Goal: Navigation & Orientation: Find specific page/section

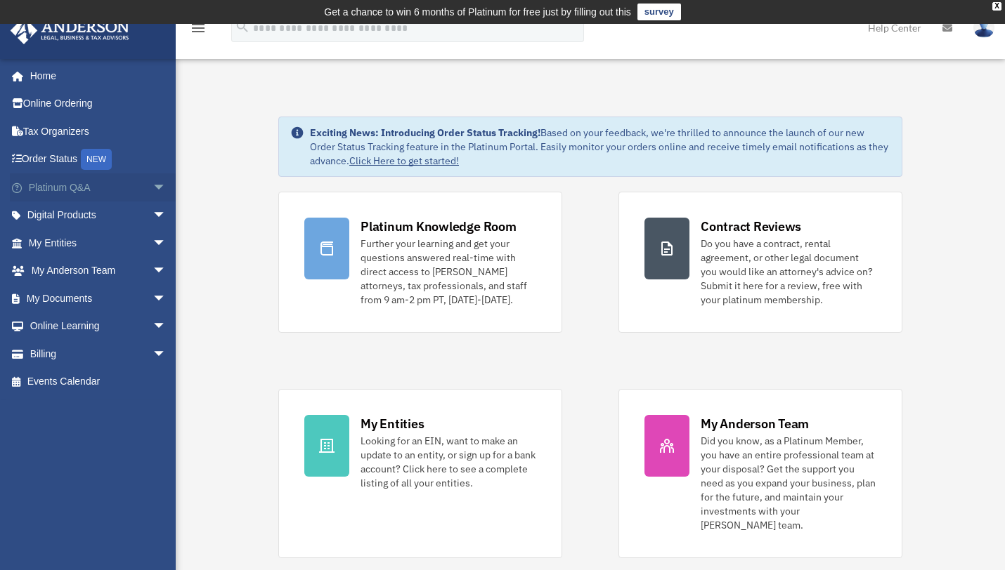
click at [152, 188] on span "arrow_drop_down" at bounding box center [166, 188] width 28 height 29
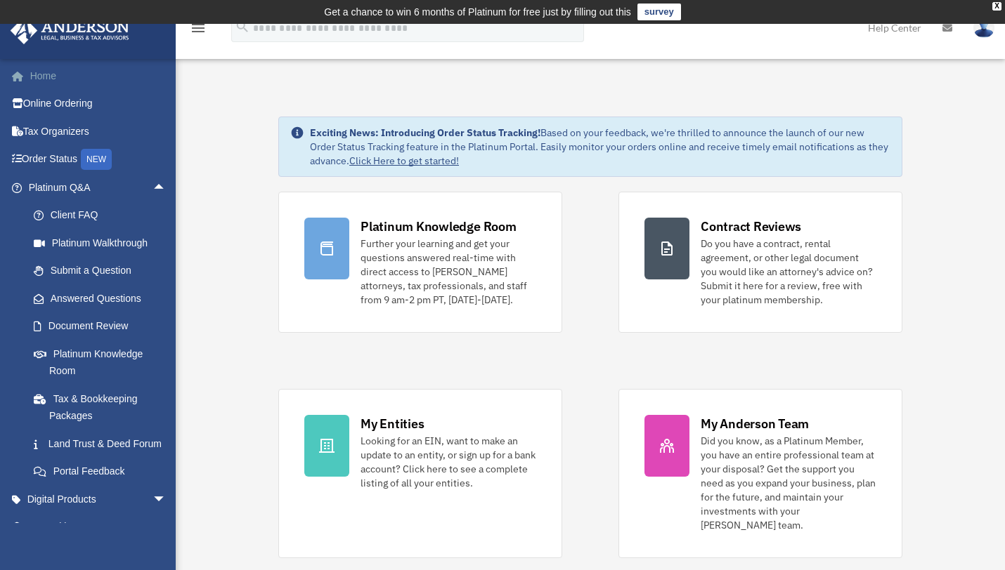
click at [36, 77] on link "Home" at bounding box center [99, 76] width 178 height 28
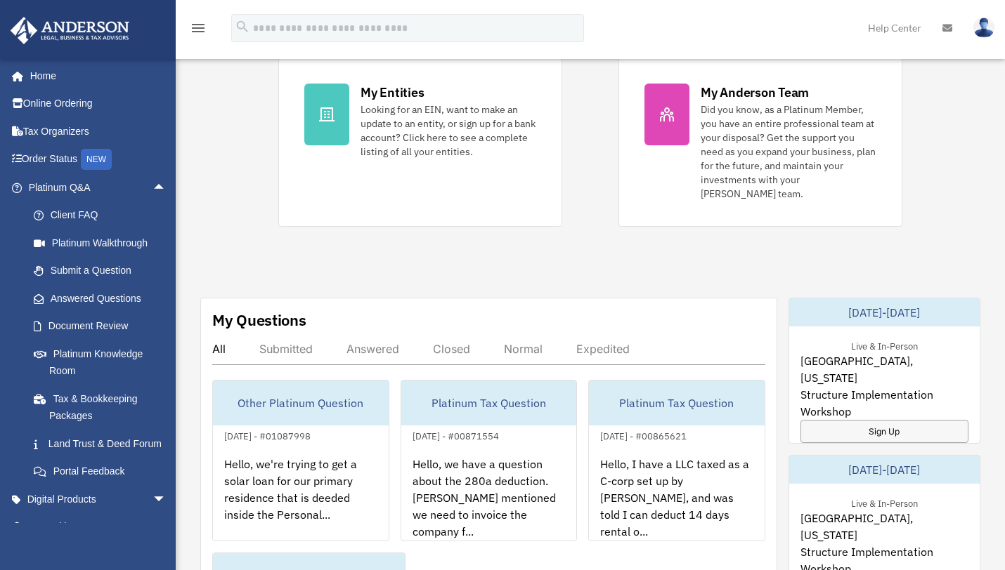
scroll to position [422, 0]
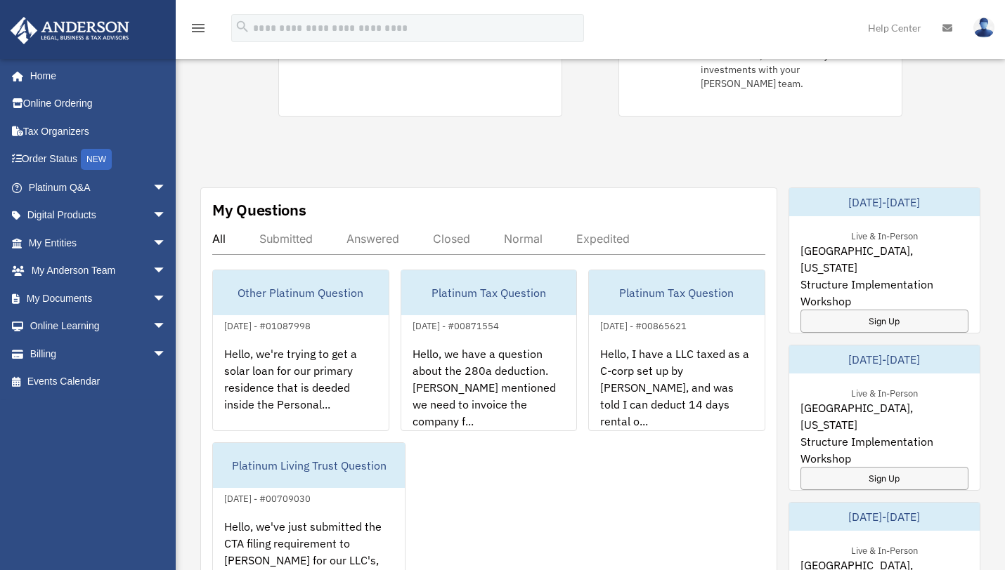
scroll to position [444, 0]
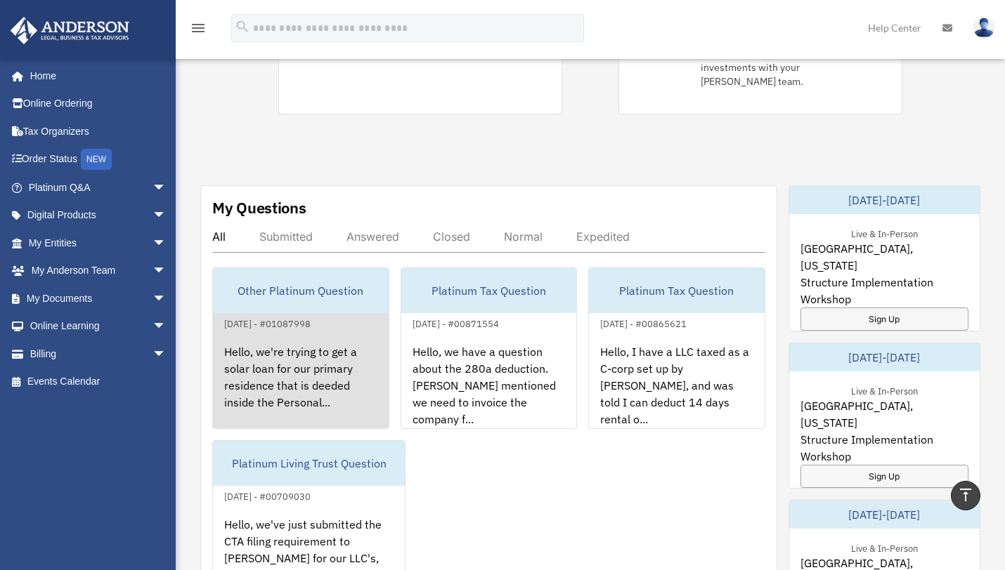
click at [270, 360] on div "Hello, we're trying to get a solar loan for our primary residence that is deede…" at bounding box center [301, 387] width 176 height 110
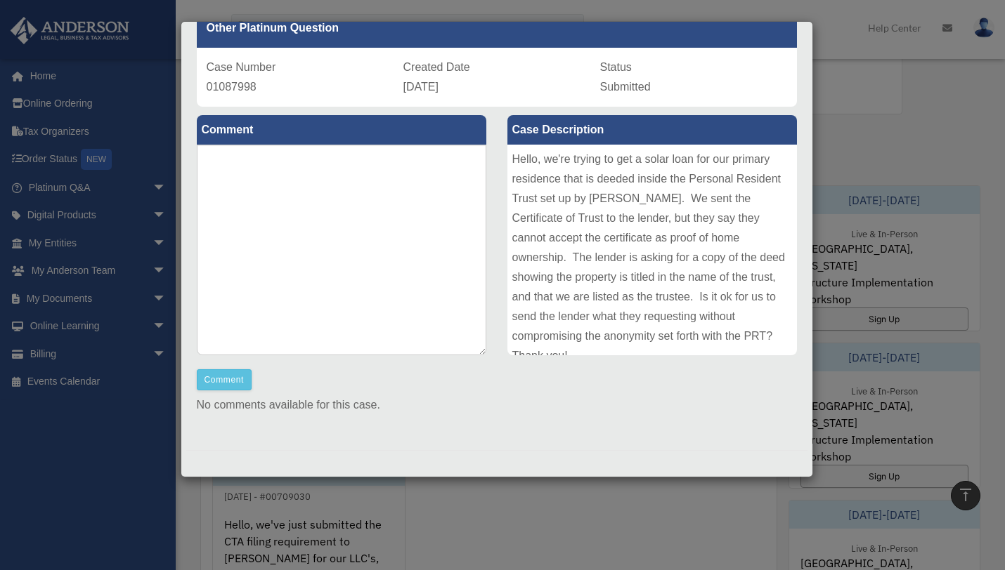
scroll to position [10, 0]
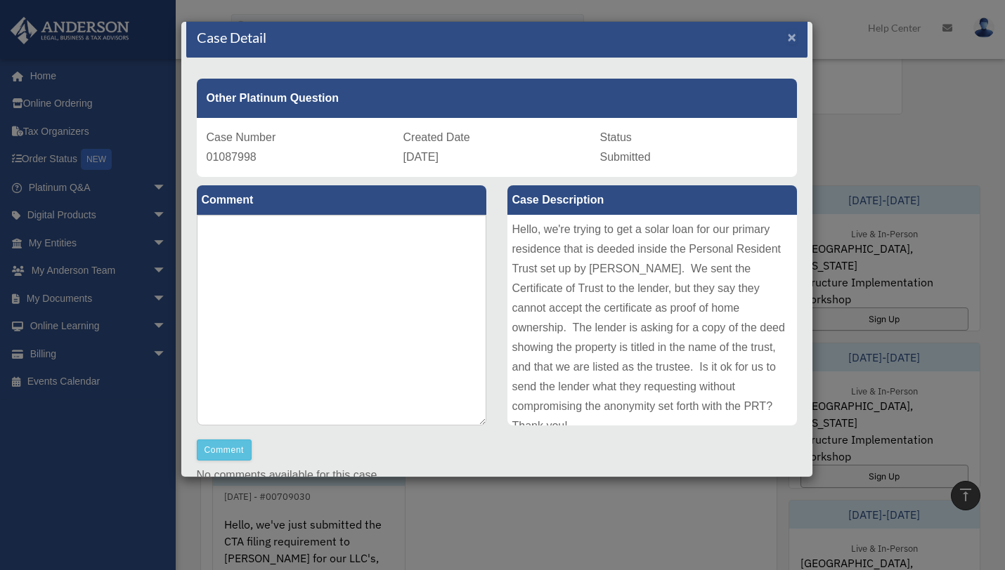
click at [788, 39] on span "×" at bounding box center [792, 37] width 9 height 16
